Goal: Find specific page/section: Locate a particular part of the current website

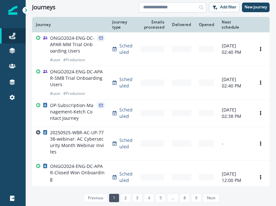
click at [165, 7] on input at bounding box center [172, 7] width 67 height 10
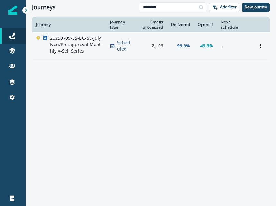
type input "********"
click at [86, 48] on p "20250709-ES-DC-SE-July Non/Pre-approval Monthly X-Sell Series" at bounding box center [76, 44] width 52 height 19
